Goal: Task Accomplishment & Management: Complete application form

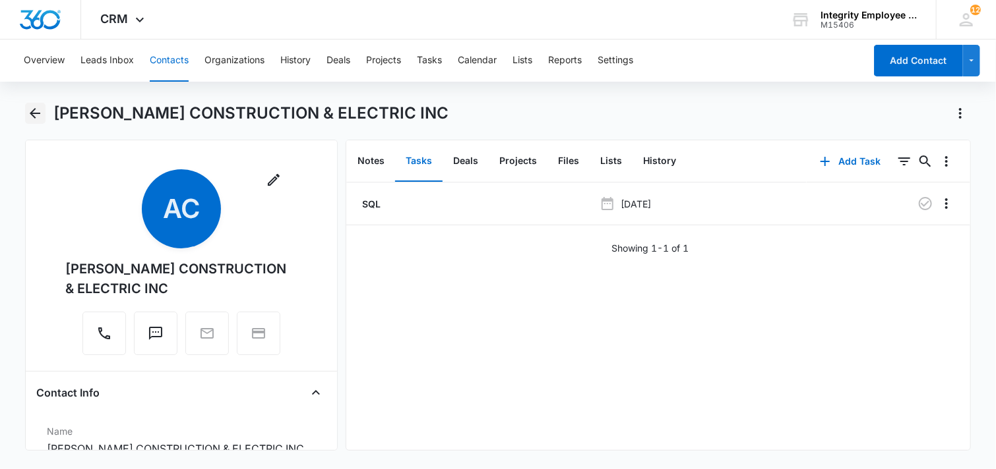
click at [38, 111] on icon "Back" at bounding box center [35, 114] width 16 height 16
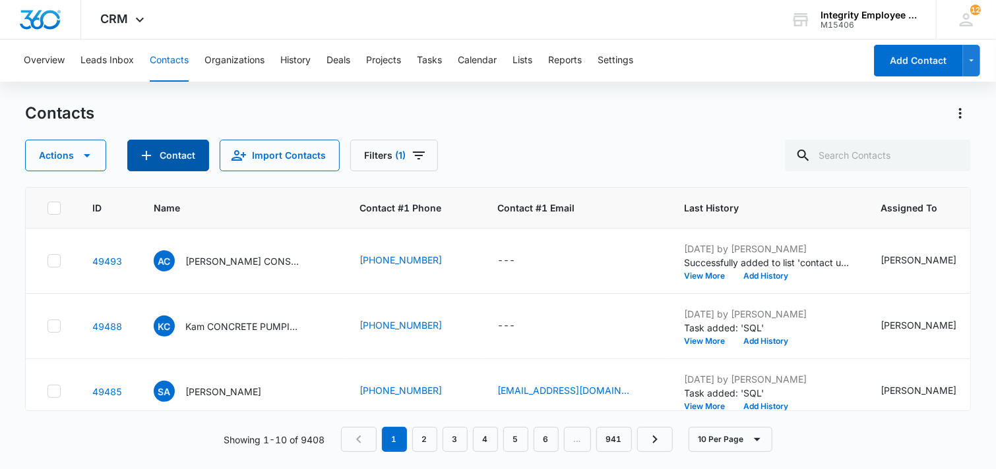
click at [164, 158] on button "Contact" at bounding box center [168, 156] width 82 height 32
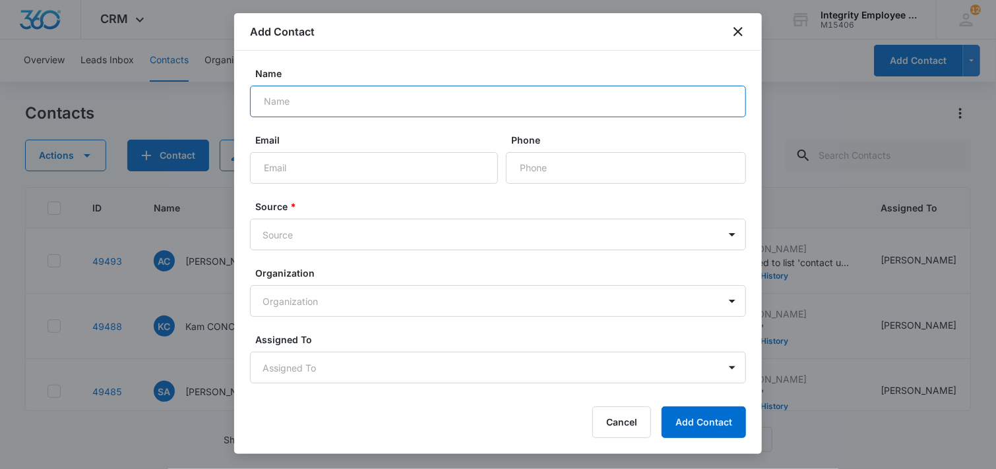
click at [384, 109] on input "Name" at bounding box center [498, 102] width 496 height 32
paste input "AVA CARES LLC"
type input "AVA CARES LLC"
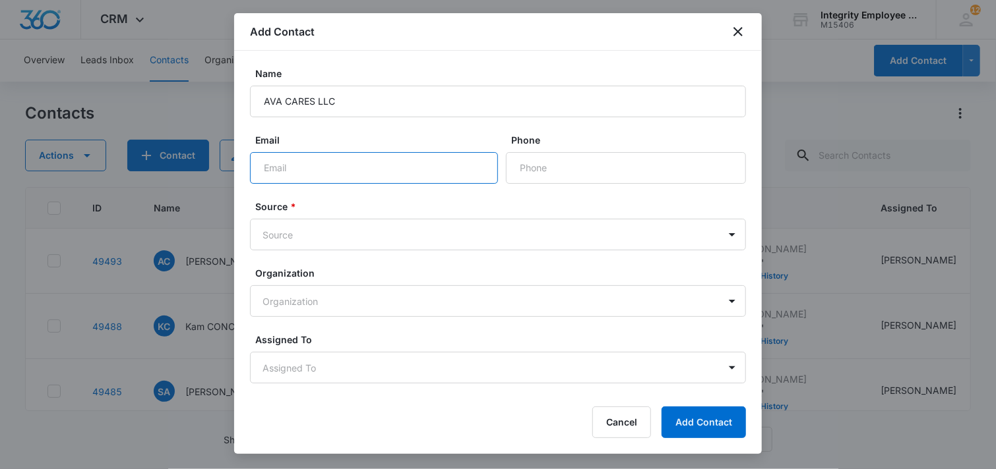
click at [353, 167] on input "Email" at bounding box center [374, 168] width 248 height 32
type input "[EMAIL_ADDRESS][DOMAIN_NAME]"
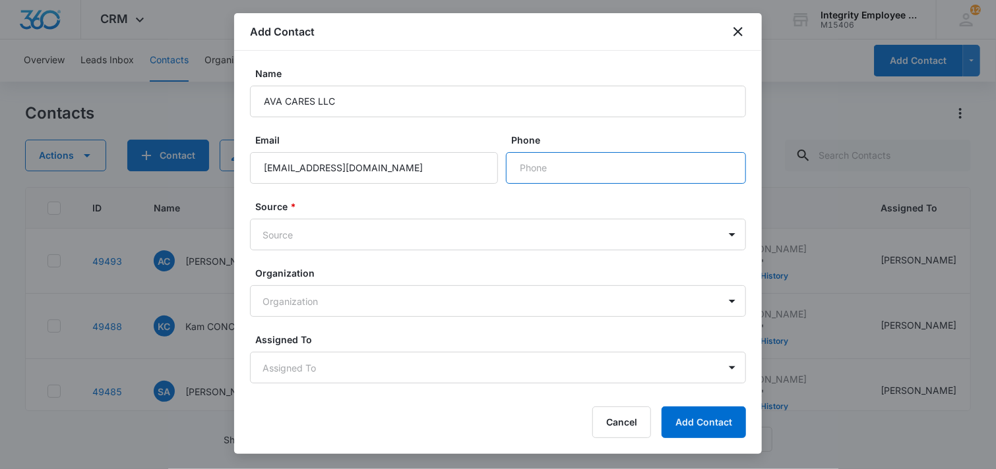
click at [535, 166] on input "Phone" at bounding box center [626, 168] width 240 height 32
paste input "[PHONE_NUMBER]"
type input "[PHONE_NUMBER]"
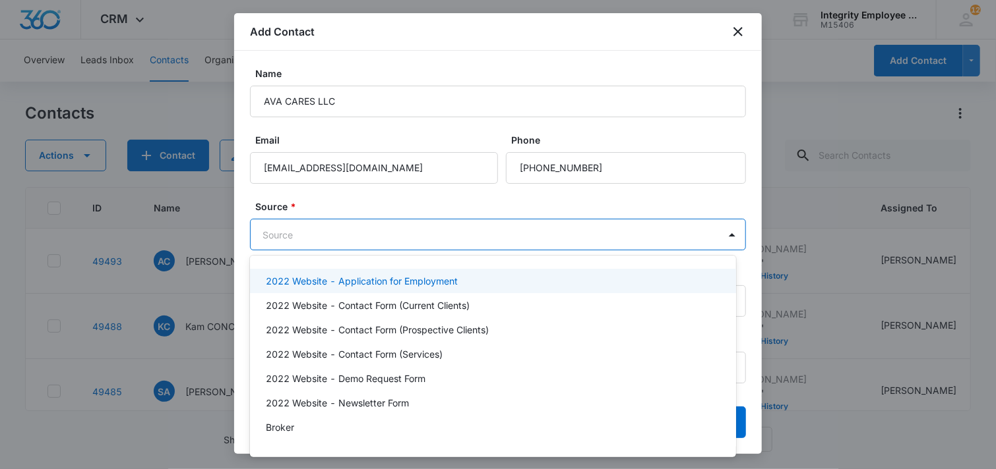
click at [401, 232] on body "CRM Apps Reputation Websites Forms CRM Email Social Shop Payments POS Content A…" at bounding box center [498, 234] width 996 height 469
type input "ins"
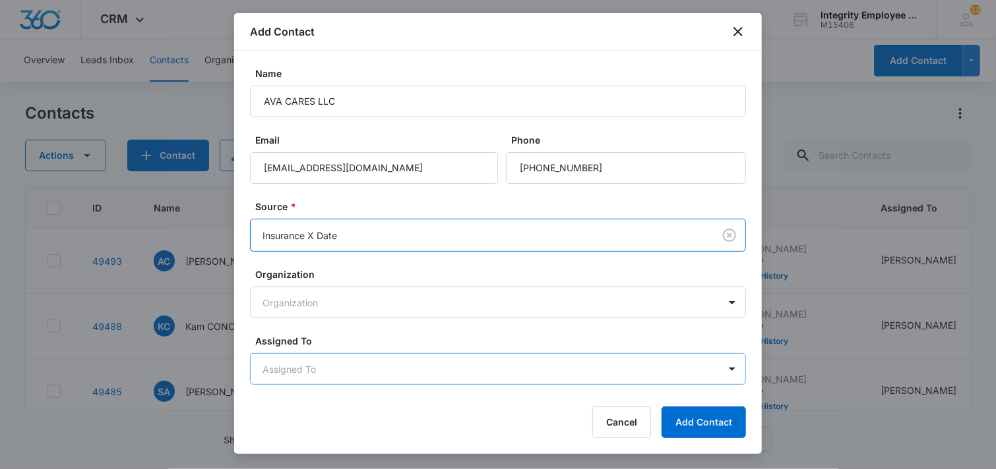
click at [417, 378] on body "CRM Apps Reputation Websites Forms CRM Email Social Shop Payments POS Content A…" at bounding box center [498, 234] width 996 height 469
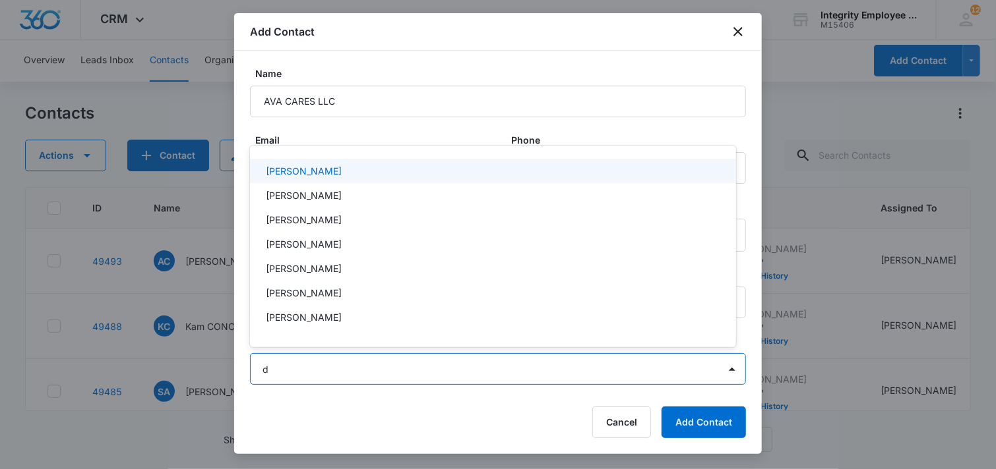
type input "da"
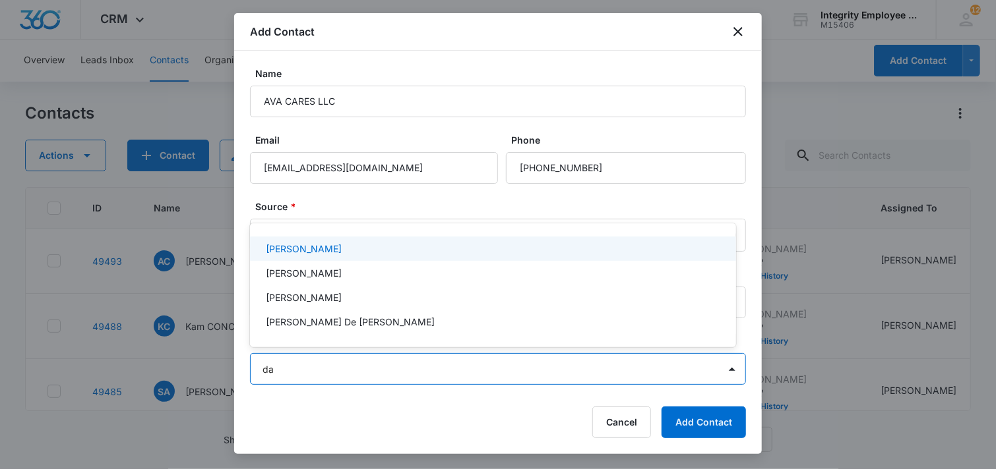
click at [304, 247] on p "[PERSON_NAME]" at bounding box center [304, 249] width 76 height 14
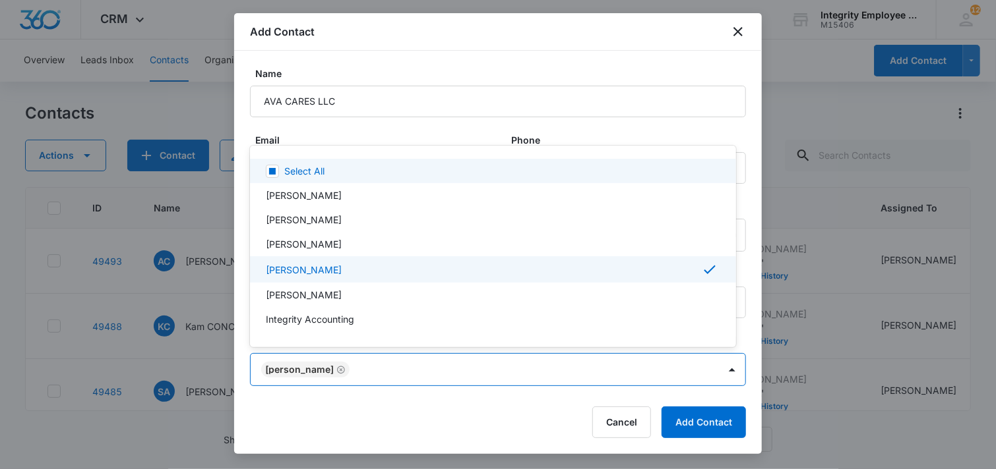
click at [408, 136] on div at bounding box center [498, 234] width 996 height 469
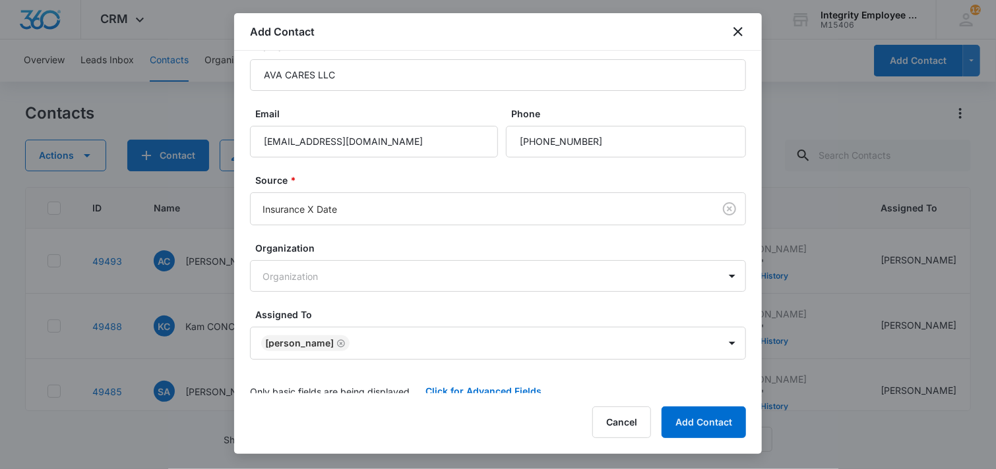
scroll to position [40, 0]
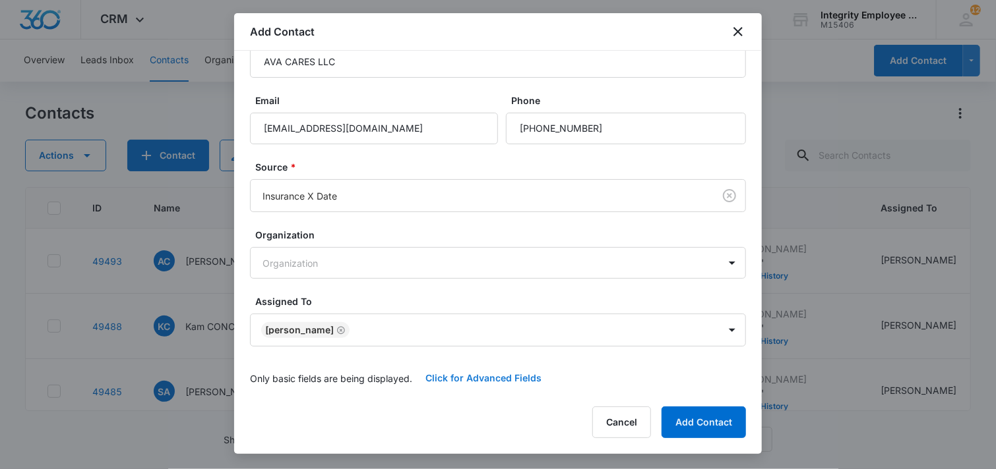
click at [464, 375] on button "Click for Advanced Fields" at bounding box center [483, 379] width 142 height 32
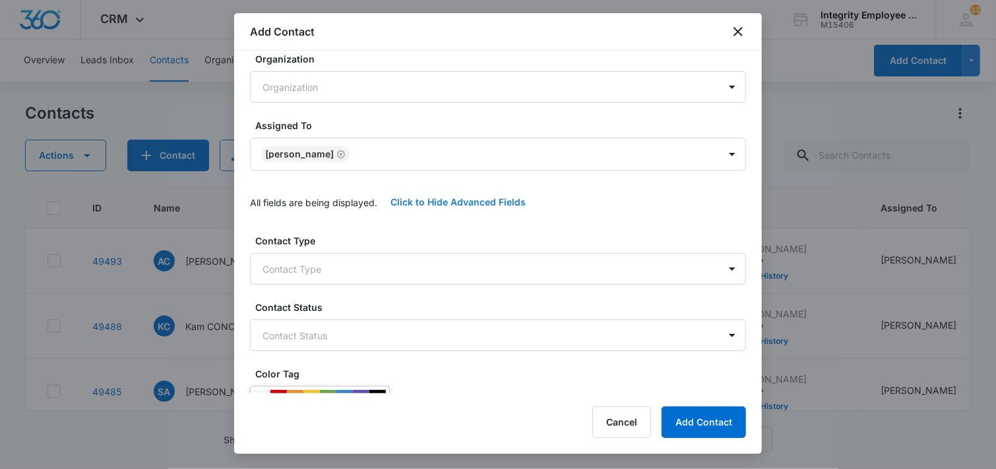
scroll to position [303, 0]
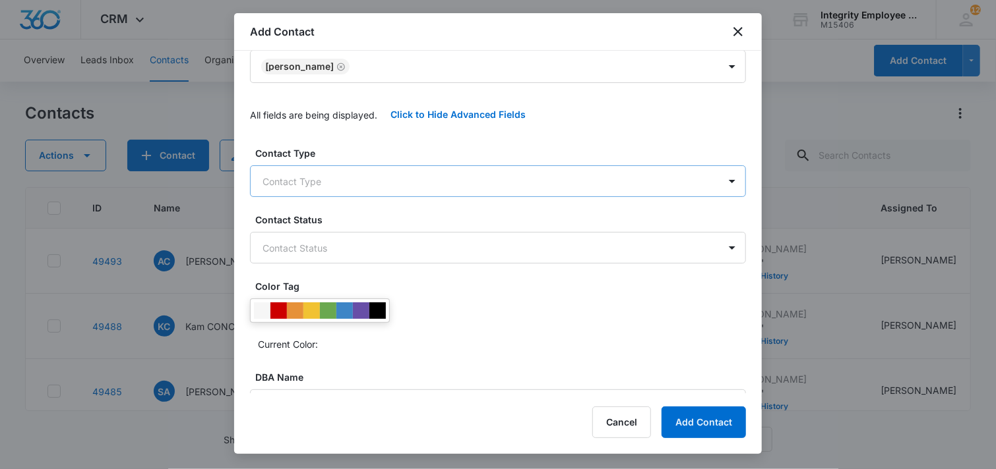
click at [397, 178] on body "CRM Apps Reputation Websites Forms CRM Email Social Shop Payments POS Content A…" at bounding box center [498, 234] width 996 height 469
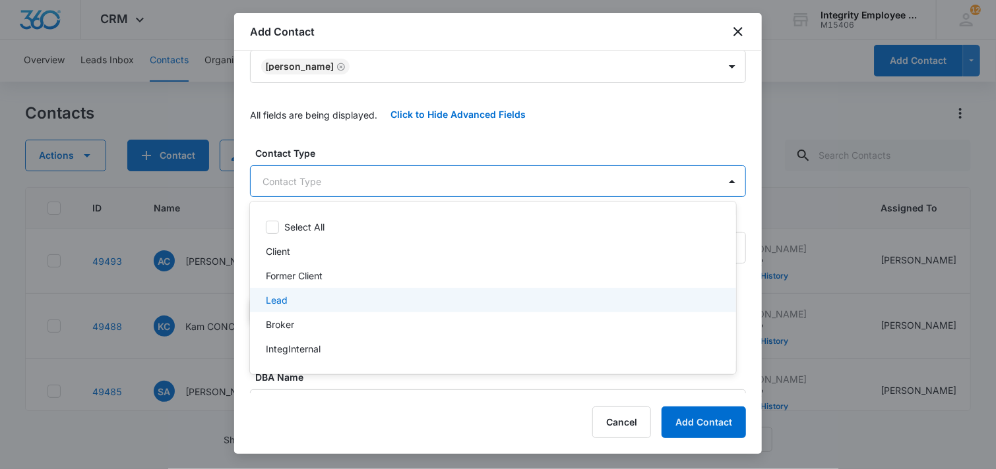
click at [320, 295] on div "Lead" at bounding box center [492, 300] width 452 height 14
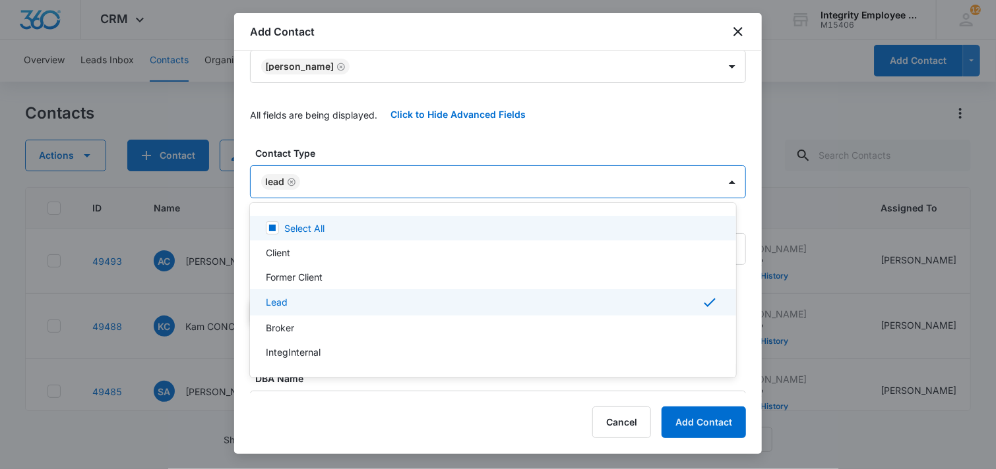
click at [365, 138] on div at bounding box center [498, 234] width 996 height 469
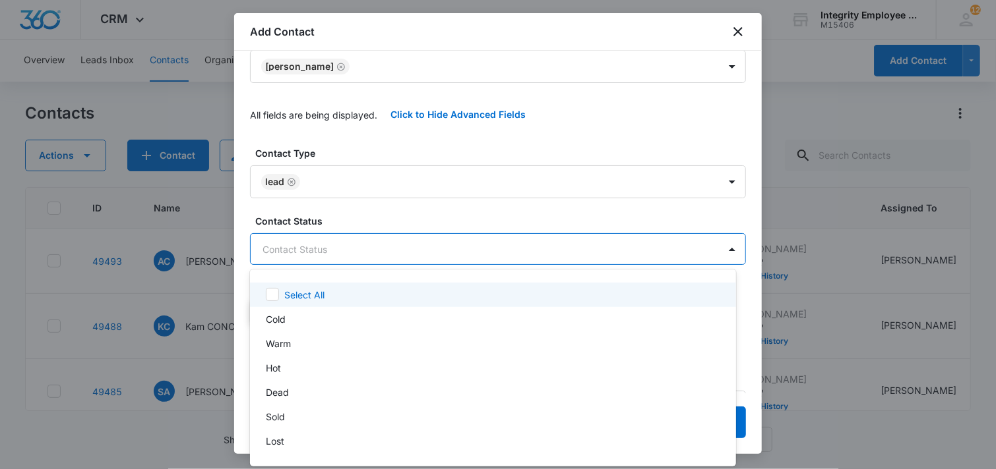
click at [343, 255] on body "CRM Apps Reputation Websites Forms CRM Email Social Shop Payments POS Content A…" at bounding box center [498, 234] width 996 height 469
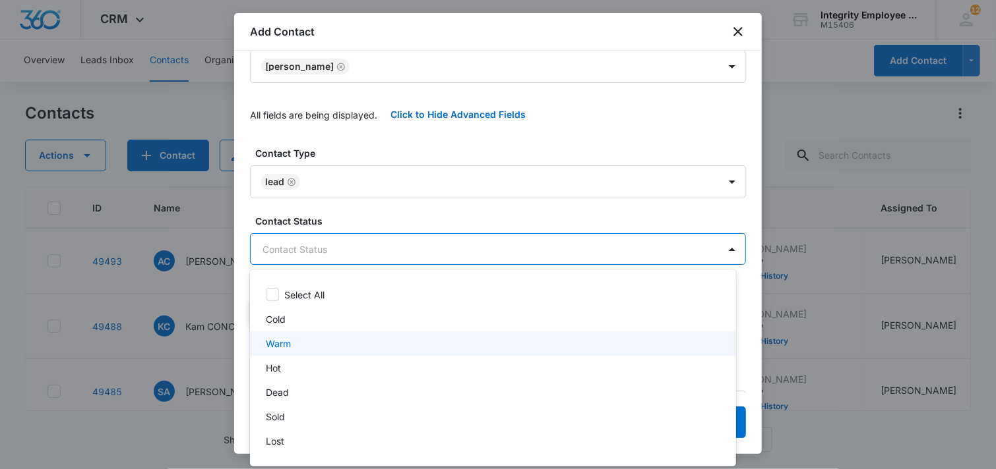
click at [295, 337] on div "Warm" at bounding box center [492, 344] width 452 height 14
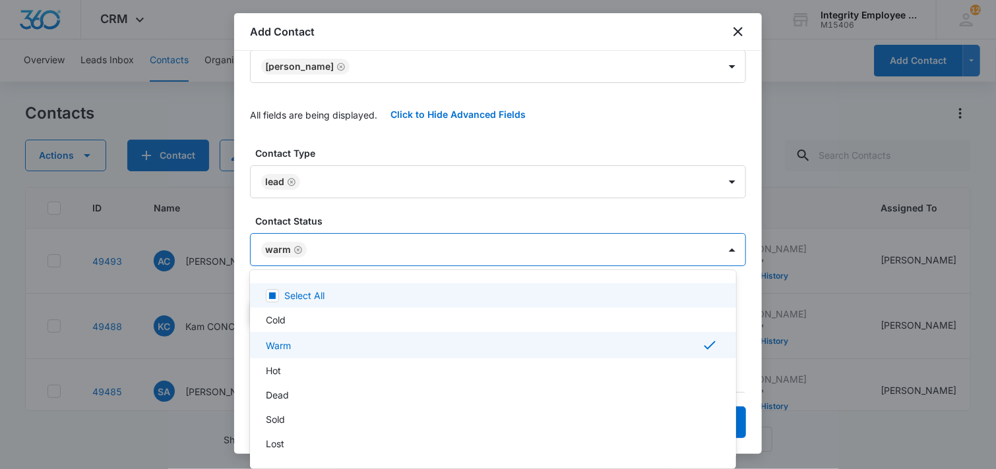
click at [371, 211] on div at bounding box center [498, 234] width 996 height 469
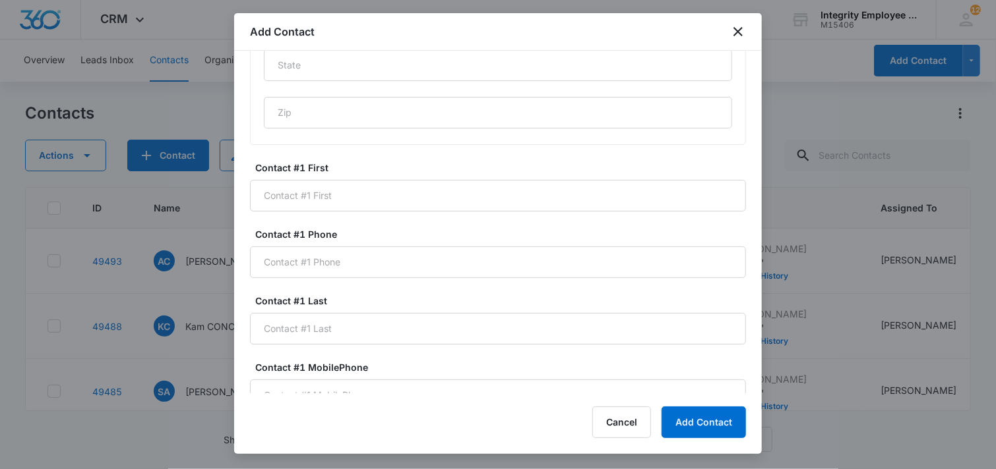
scroll to position [831, 0]
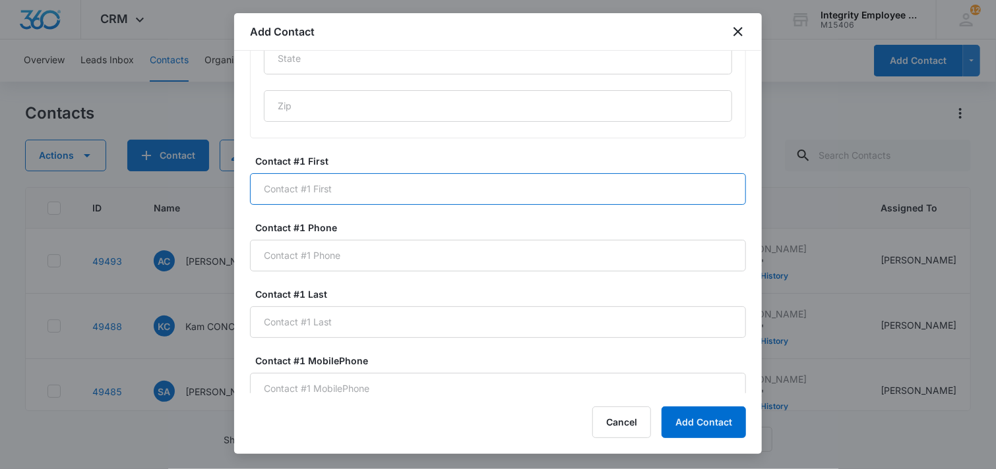
click at [359, 192] on input "Contact #1 First" at bounding box center [498, 189] width 496 height 32
type input "[PERSON_NAME]"
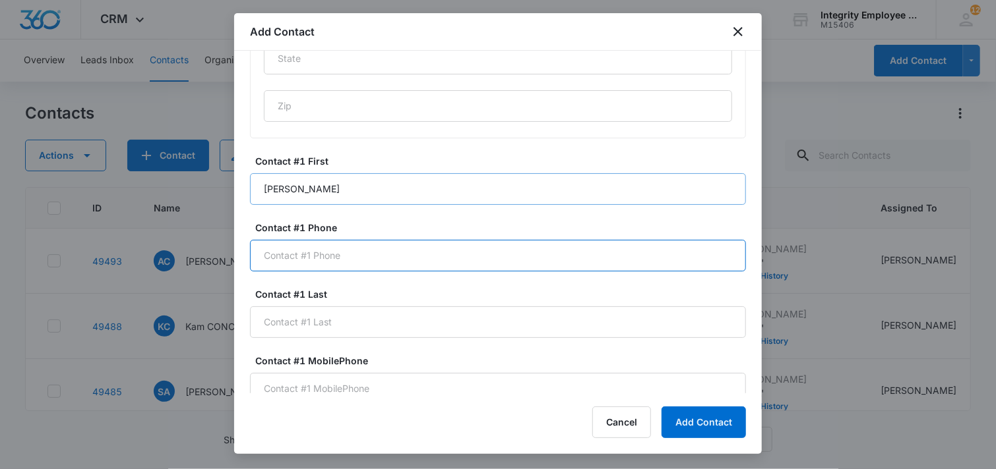
paste input "[PHONE_NUMBER]"
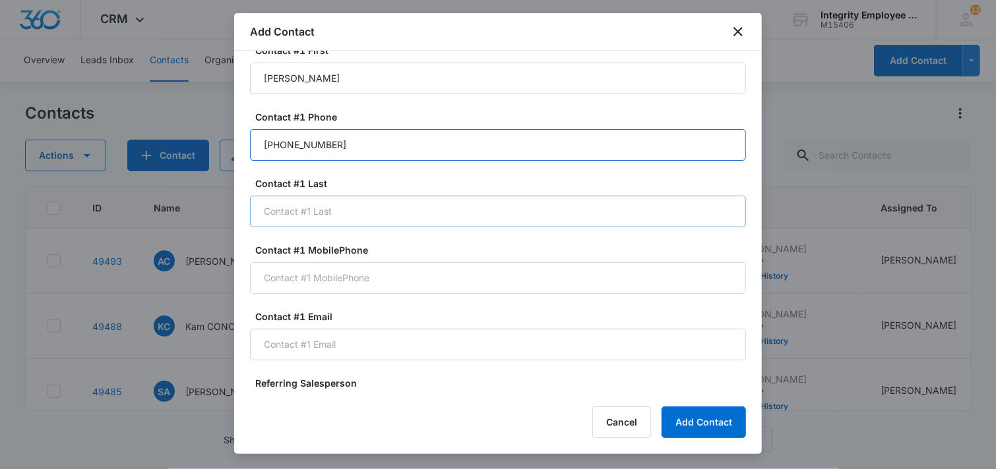
scroll to position [963, 0]
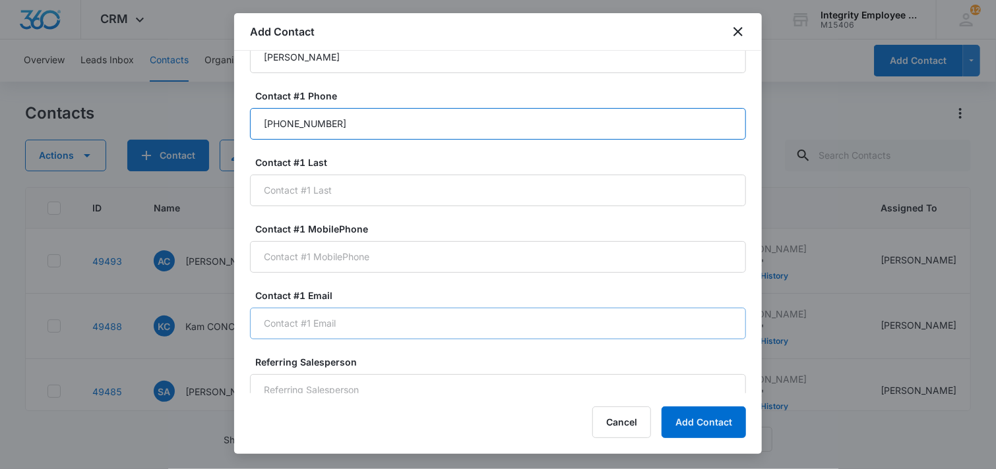
type input "[PHONE_NUMBER]"
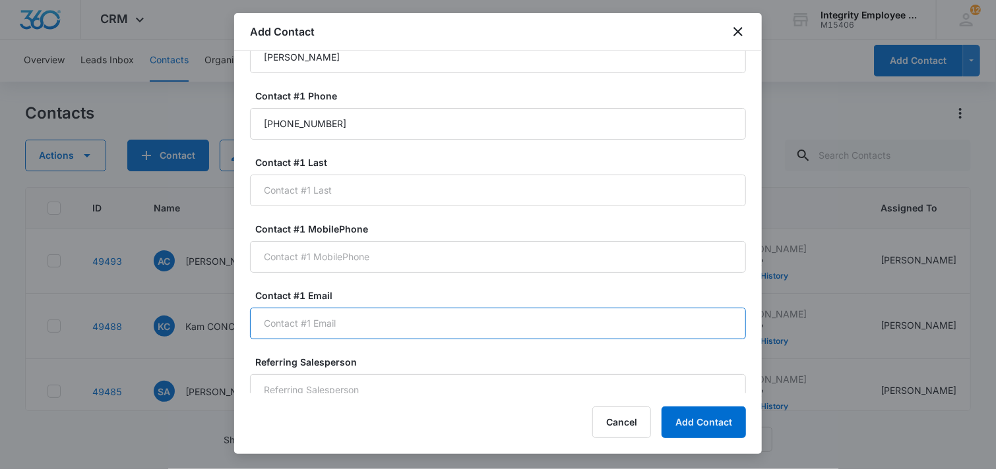
click at [425, 311] on input "Contact #1 Email" at bounding box center [498, 324] width 496 height 32
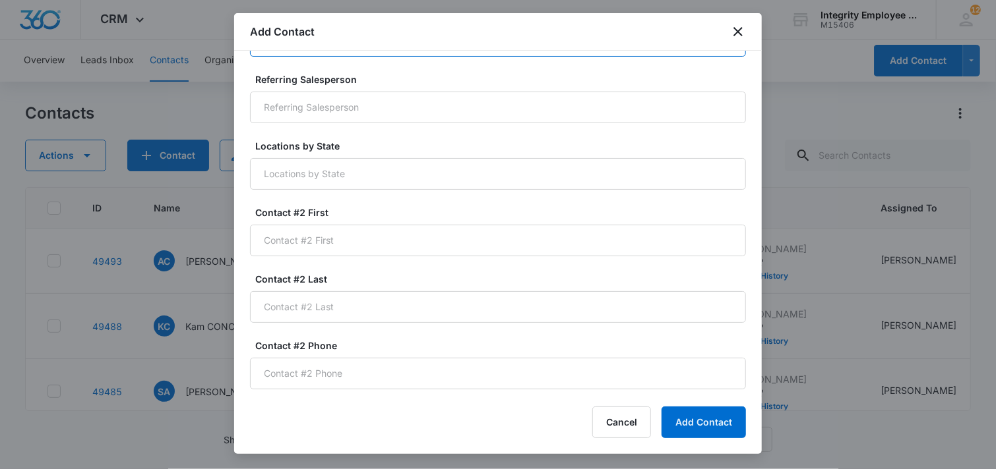
scroll to position [1292, 0]
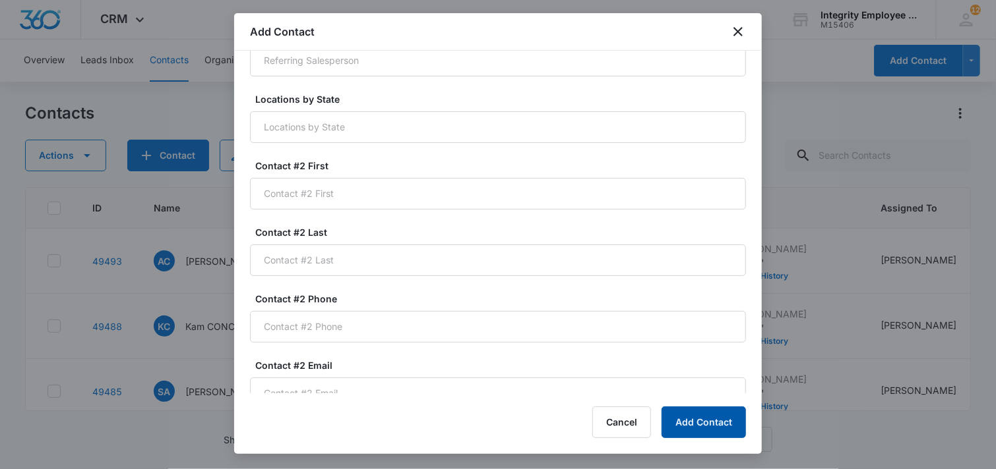
type input "[EMAIL_ADDRESS][DOMAIN_NAME]"
click at [704, 421] on button "Add Contact" at bounding box center [703, 423] width 84 height 32
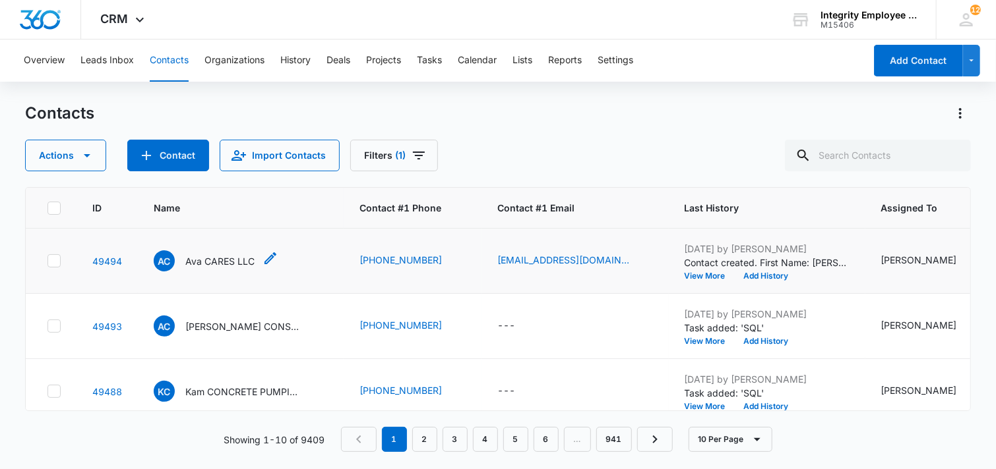
click at [226, 258] on p "Ava CARES LLC" at bounding box center [219, 262] width 69 height 14
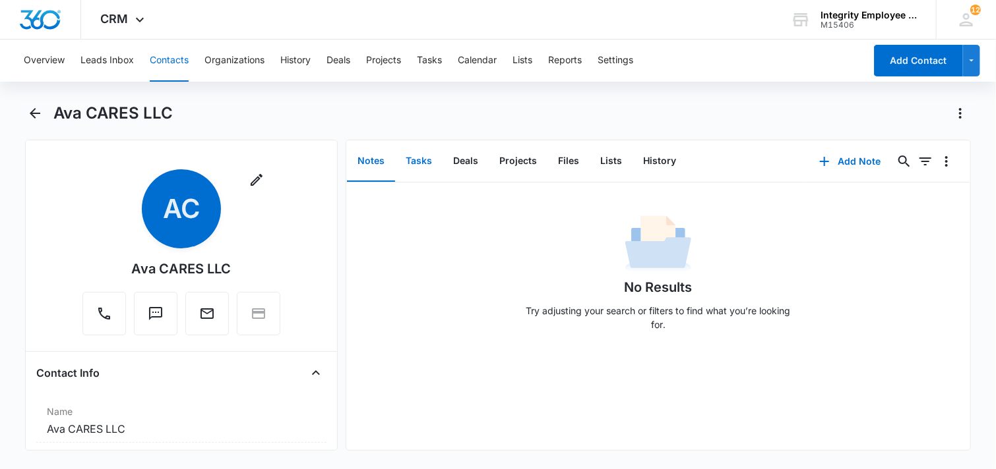
click at [421, 166] on button "Tasks" at bounding box center [418, 161] width 47 height 41
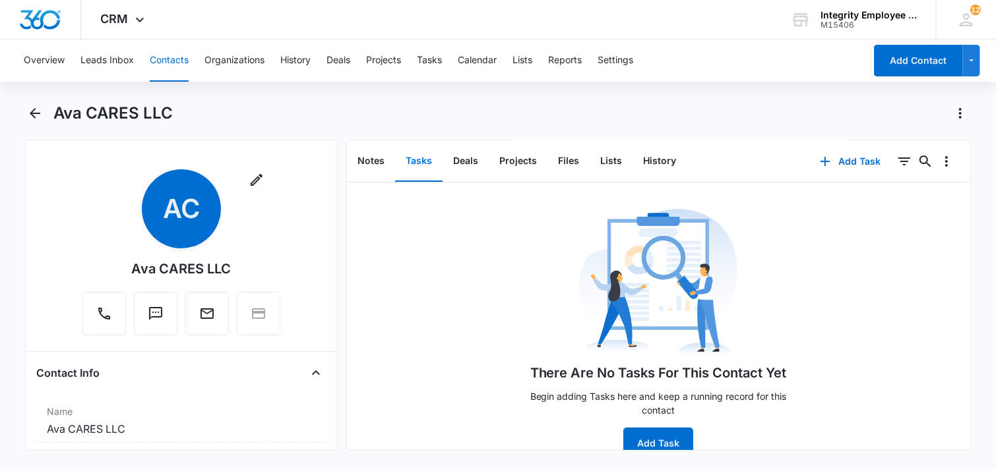
scroll to position [26, 0]
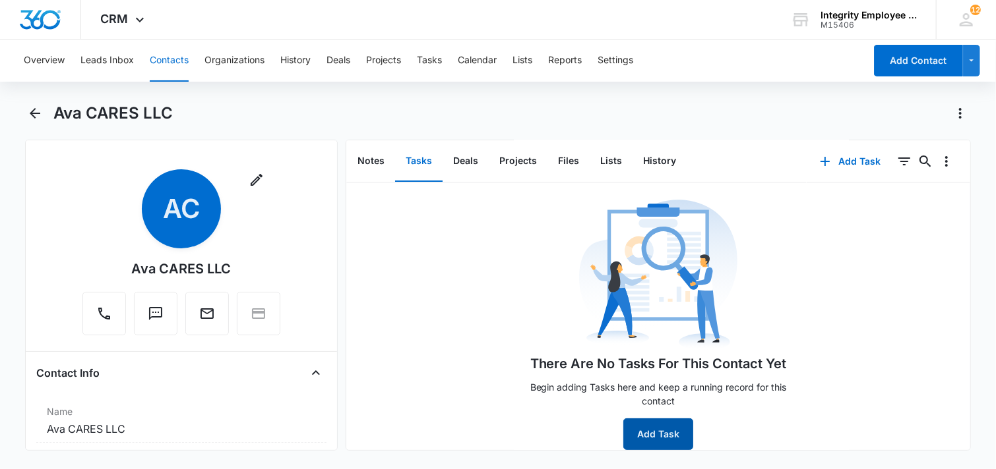
click at [643, 419] on button "Add Task" at bounding box center [658, 435] width 70 height 32
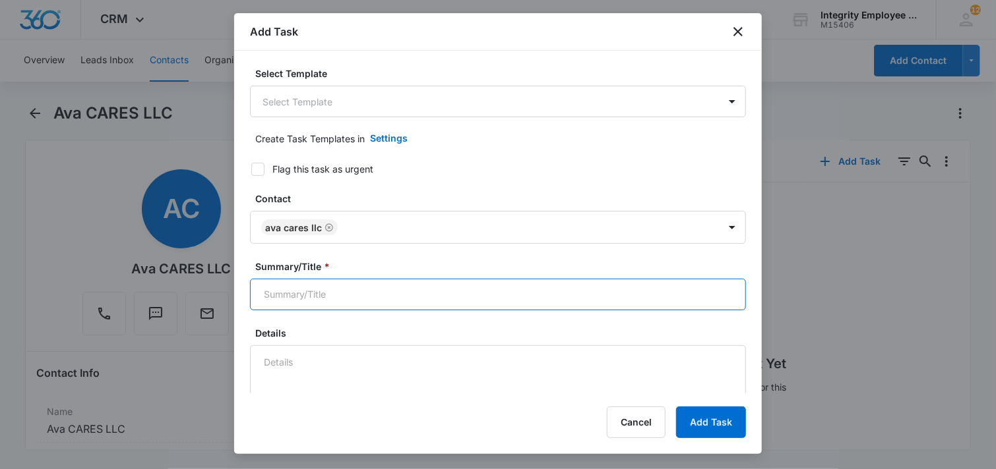
click at [353, 291] on input "Summary/Title *" at bounding box center [498, 295] width 496 height 32
type input "SQL"
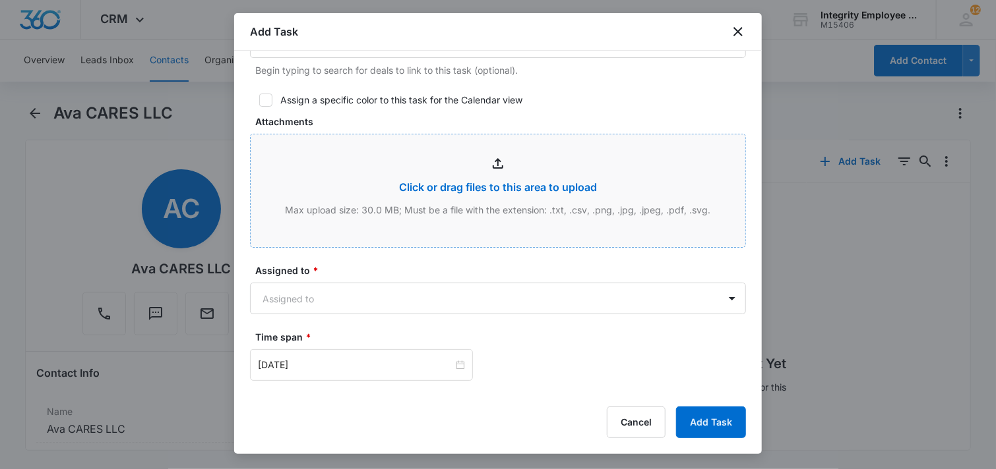
scroll to position [661, 0]
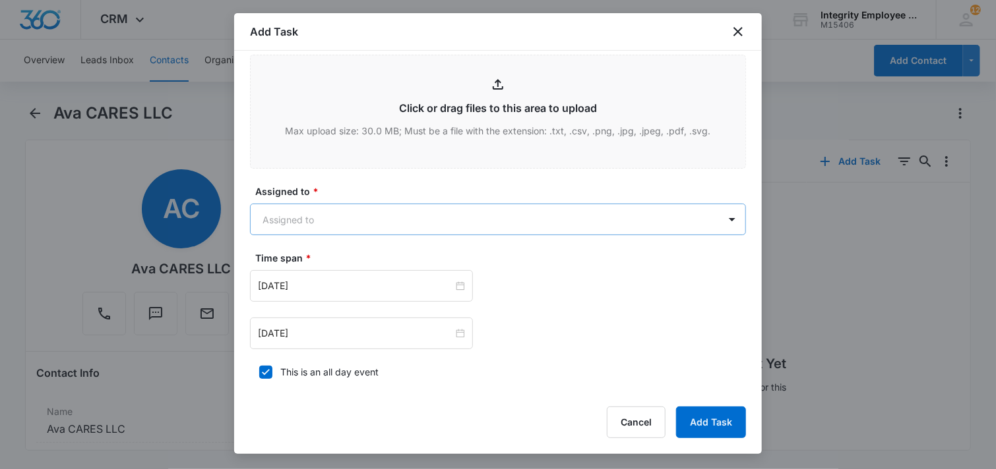
type textarea "8/15- [PERSON_NAME] has 30 EE's weekly with ADP. No problems with them, but thi…"
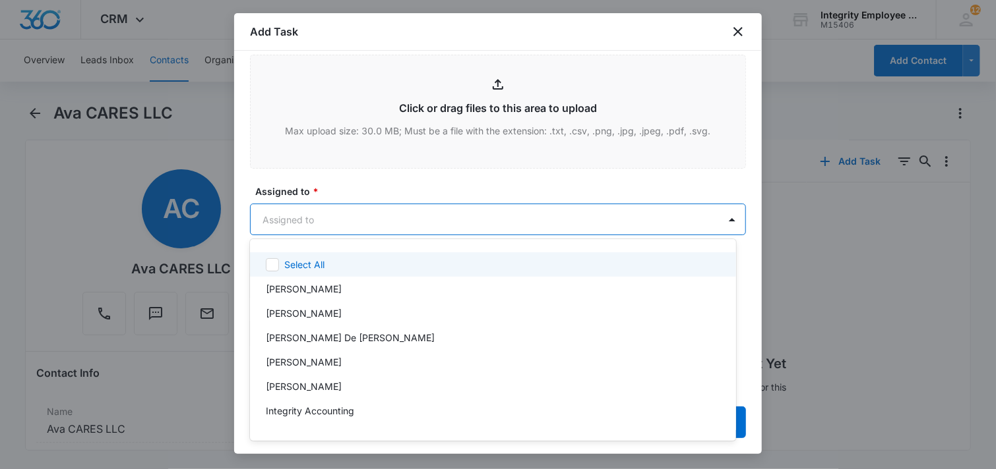
click at [402, 221] on body "CRM Apps Reputation Websites Forms CRM Email Social Shop Payments POS Content A…" at bounding box center [498, 234] width 996 height 469
type input "da"
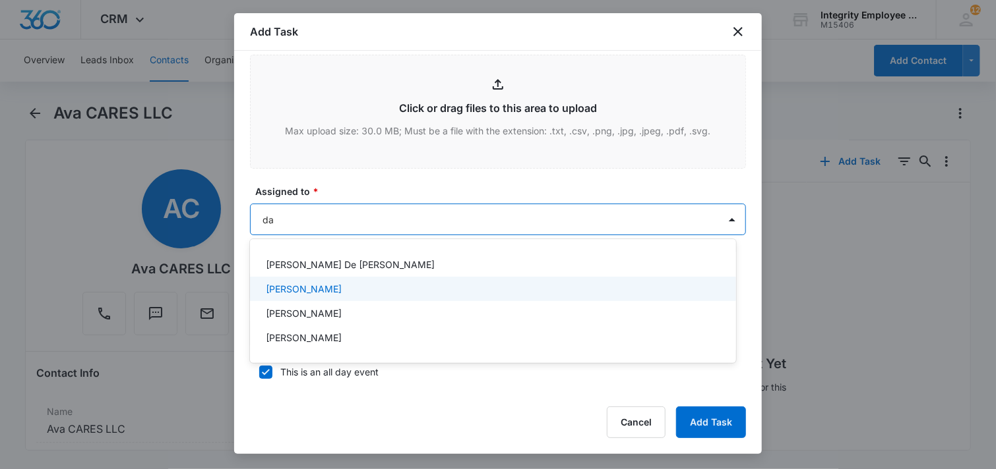
click at [320, 289] on p "[PERSON_NAME]" at bounding box center [304, 289] width 76 height 14
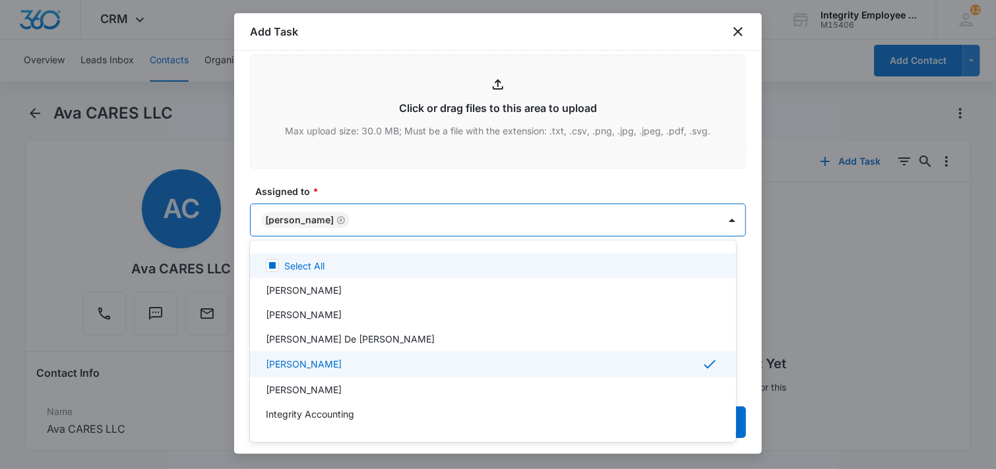
click at [367, 184] on div at bounding box center [498, 234] width 996 height 469
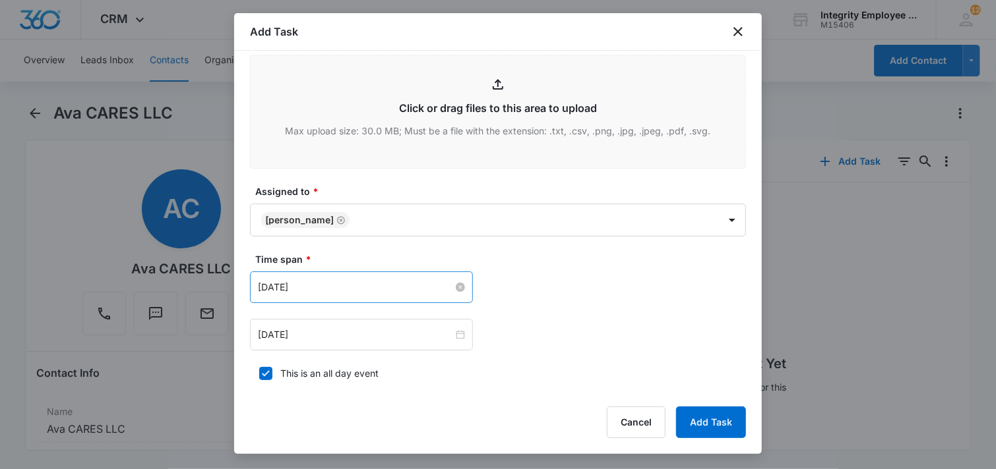
click at [365, 286] on input "[DATE]" at bounding box center [355, 287] width 195 height 15
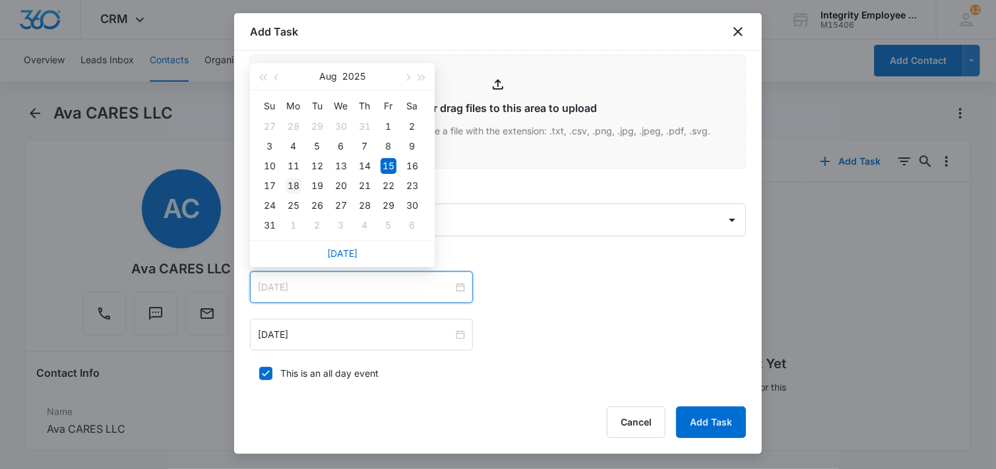
type input "[DATE]"
click at [297, 187] on div "18" at bounding box center [294, 186] width 16 height 16
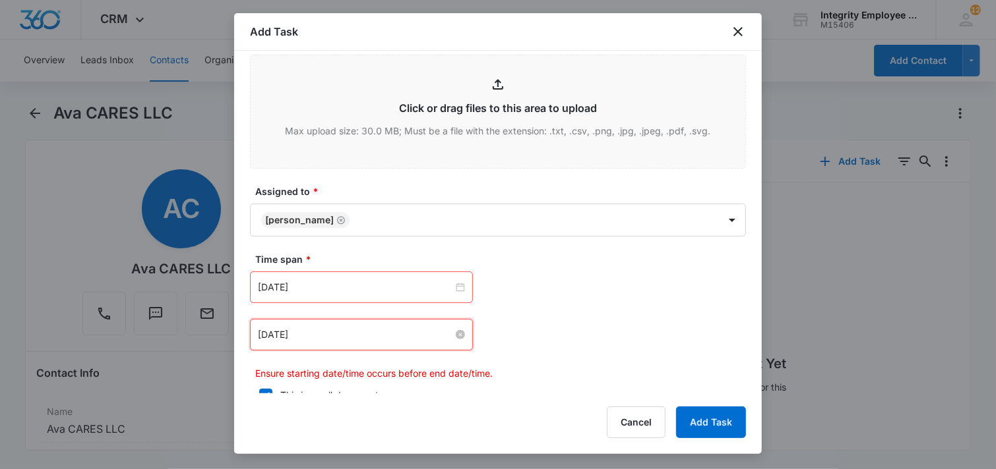
click at [366, 335] on input "[DATE]" at bounding box center [355, 335] width 195 height 15
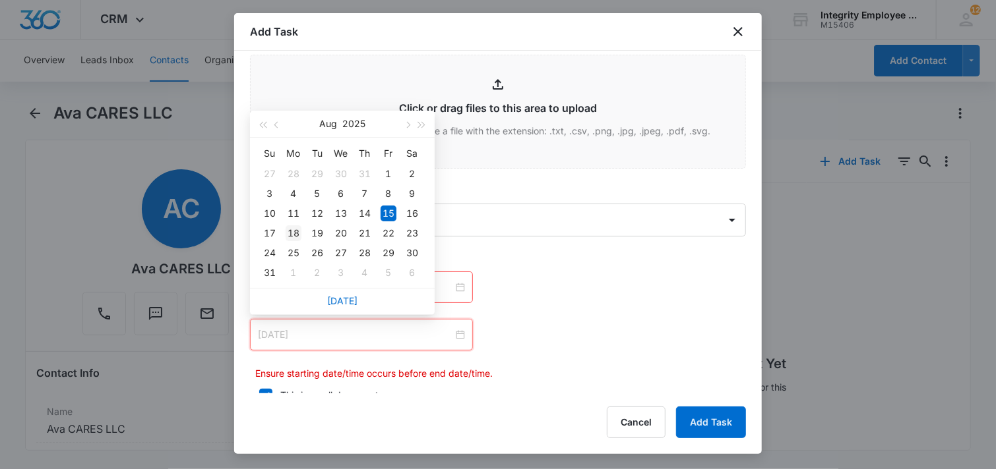
type input "[DATE]"
click at [291, 228] on div "18" at bounding box center [294, 234] width 16 height 16
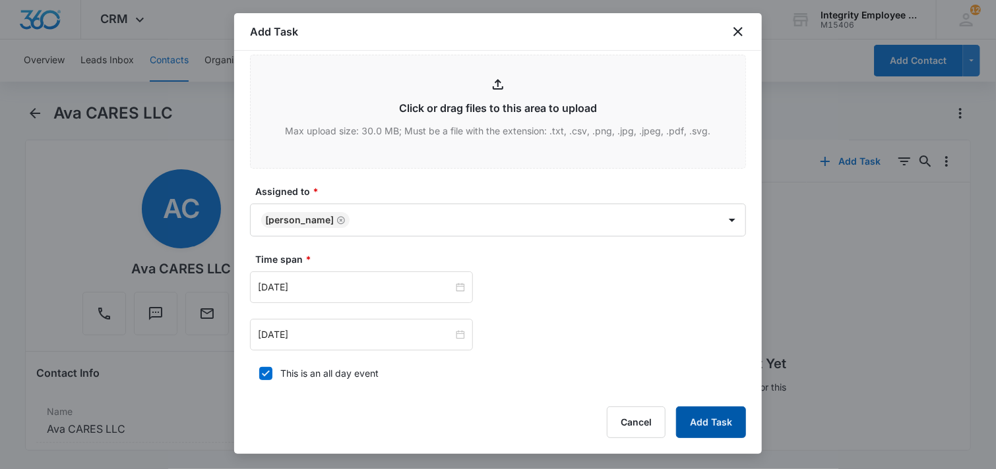
click at [718, 424] on button "Add Task" at bounding box center [711, 423] width 70 height 32
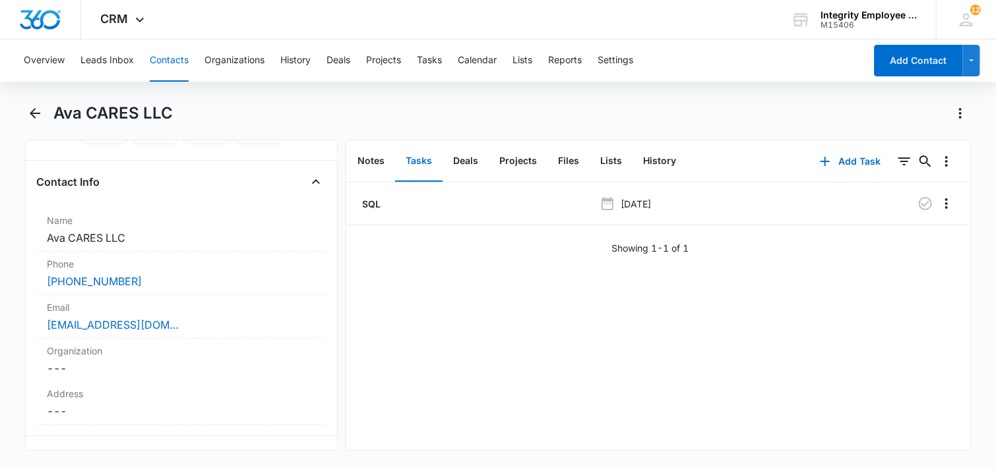
scroll to position [198, 0]
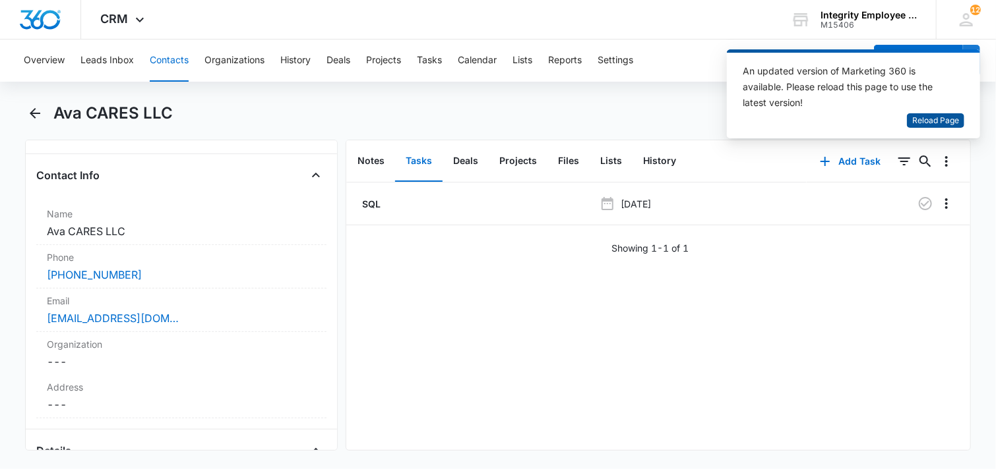
click at [926, 125] on span "Reload Page" at bounding box center [935, 121] width 47 height 13
